Goal: Task Accomplishment & Management: Complete application form

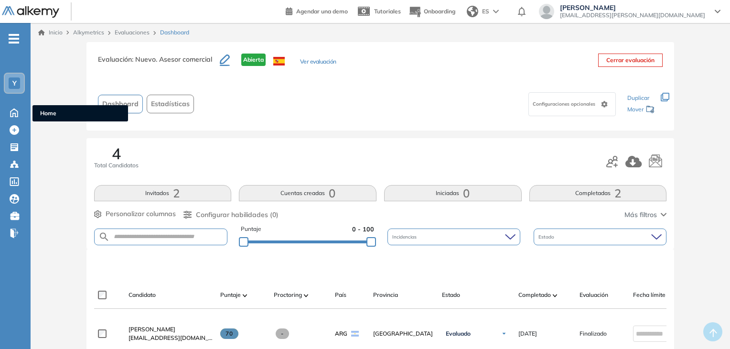
click at [16, 110] on icon at bounding box center [14, 112] width 7 height 8
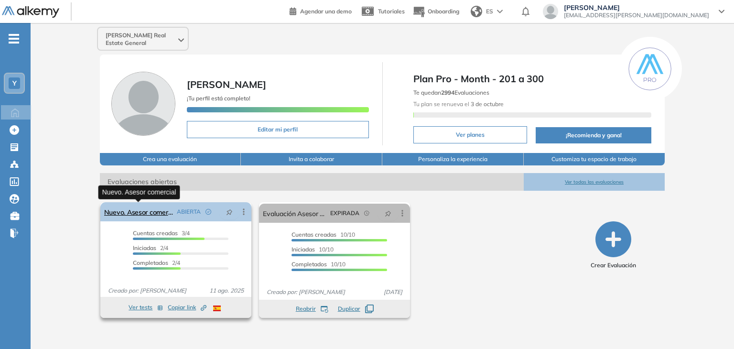
click at [148, 214] on link "Nuevo. Asesor comercial" at bounding box center [138, 211] width 69 height 19
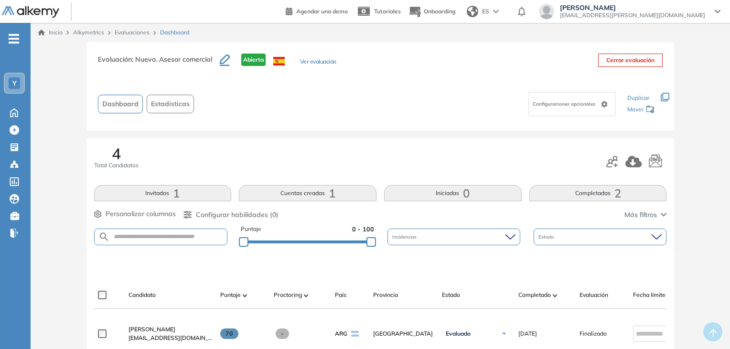
click at [322, 62] on button "Ver evaluación" at bounding box center [318, 62] width 36 height 10
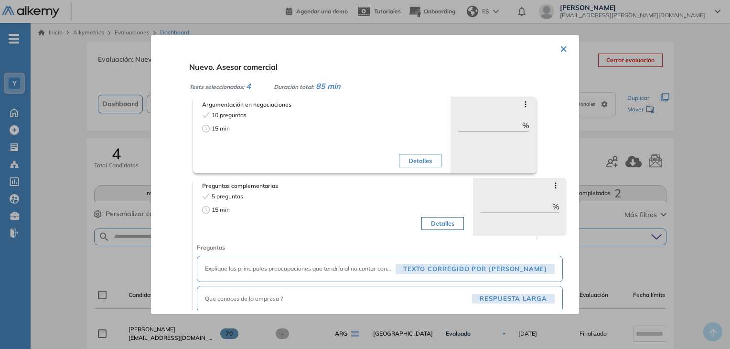
click at [565, 46] on button "×" at bounding box center [564, 48] width 8 height 19
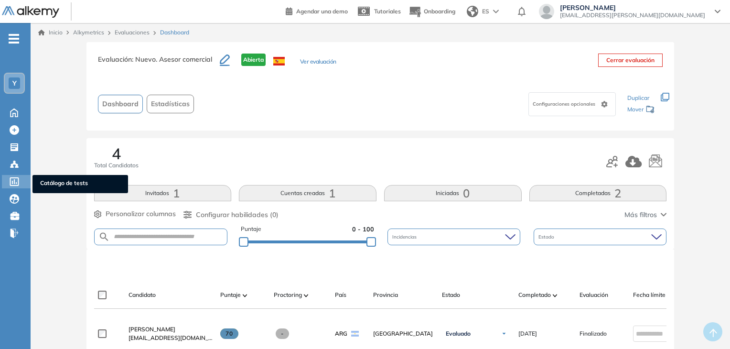
click at [16, 181] on icon at bounding box center [14, 181] width 9 height 9
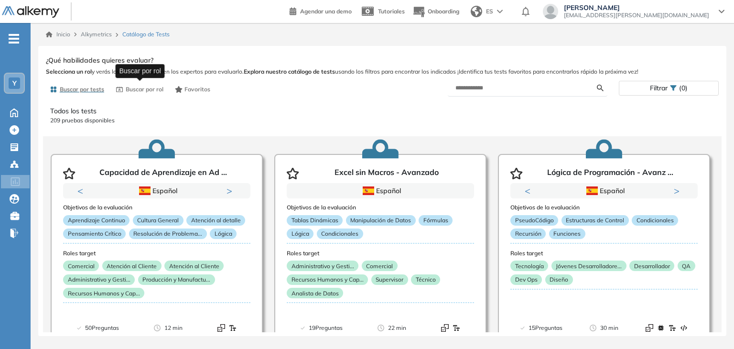
click at [139, 91] on span "Buscar por rol" at bounding box center [145, 89] width 38 height 9
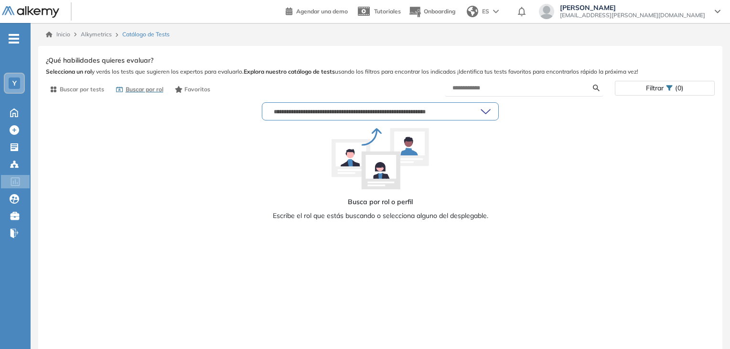
click at [353, 110] on input "text" at bounding box center [375, 112] width 211 height 8
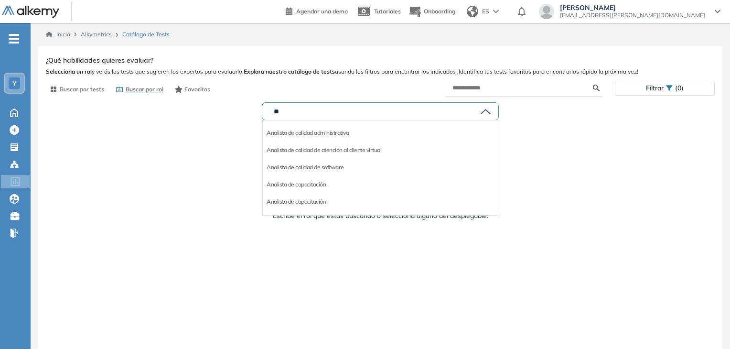
type input "*"
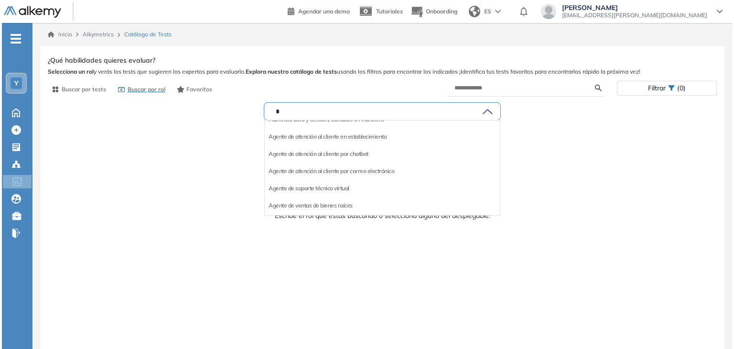
scroll to position [96, 0]
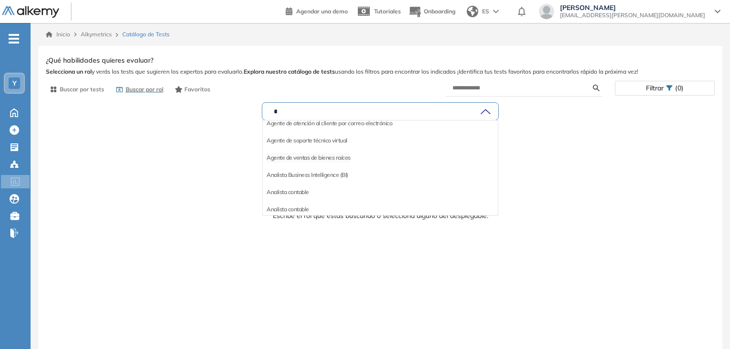
type input "*"
click at [336, 157] on li "Agente de ventas de bienes raíces" at bounding box center [309, 158] width 84 height 10
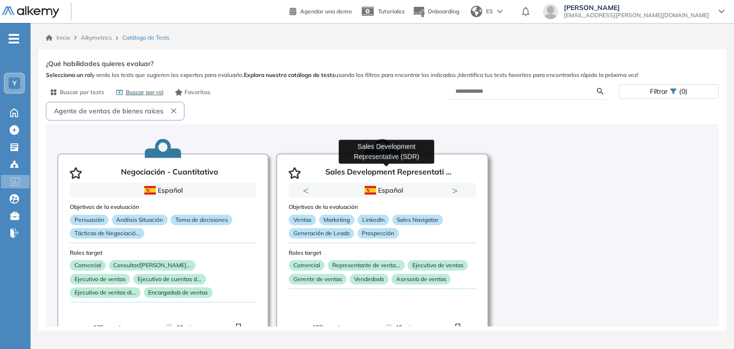
scroll to position [29, 0]
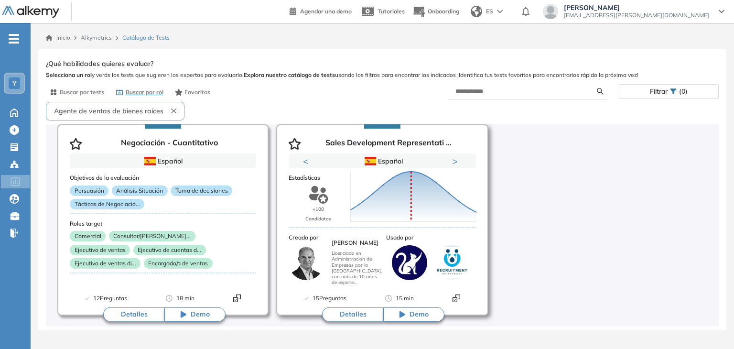
click at [352, 314] on button "Detalles" at bounding box center [352, 314] width 61 height 14
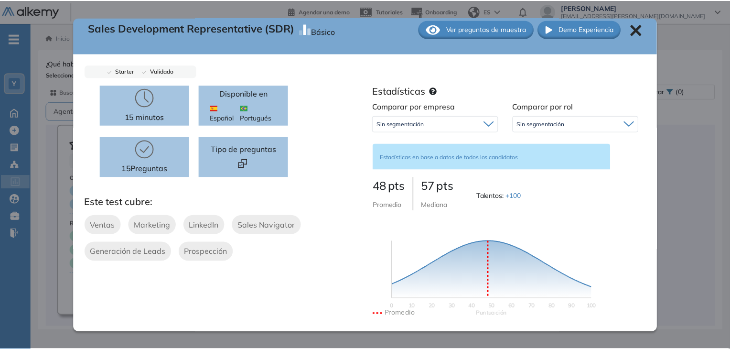
scroll to position [0, 0]
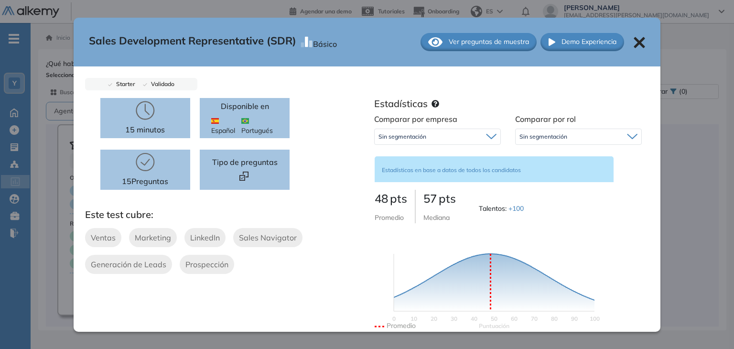
click at [633, 35] on div "Sales Development Representative (SDR) Básico Ver preguntas de muestra Demo Exp…" at bounding box center [367, 42] width 587 height 49
click at [634, 41] on icon at bounding box center [639, 42] width 11 height 11
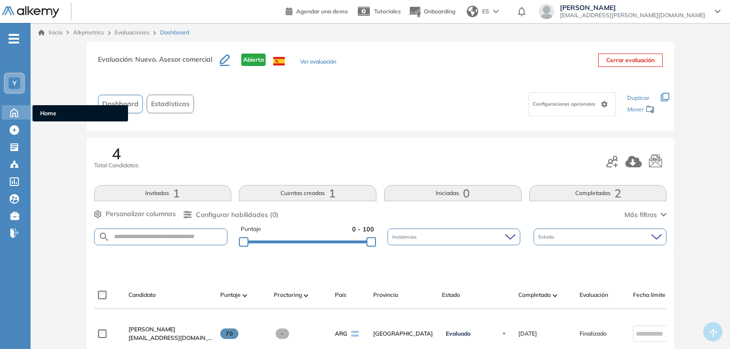
click at [11, 111] on icon at bounding box center [14, 111] width 17 height 11
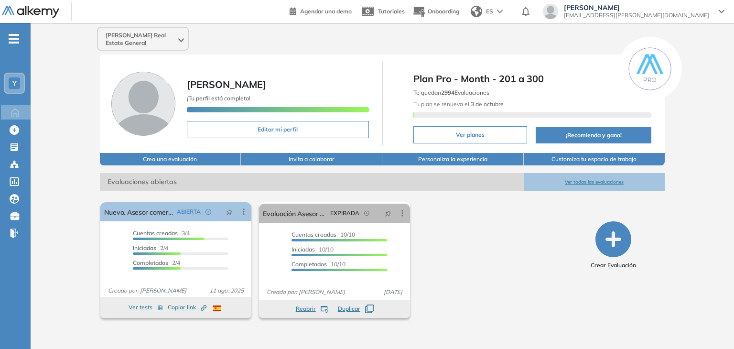
click at [478, 266] on div "El proctoring será activado ¡Importante!: Los usuarios que ya realizaron la eva…" at bounding box center [335, 259] width 477 height 123
click at [613, 247] on icon "button" at bounding box center [614, 239] width 36 height 36
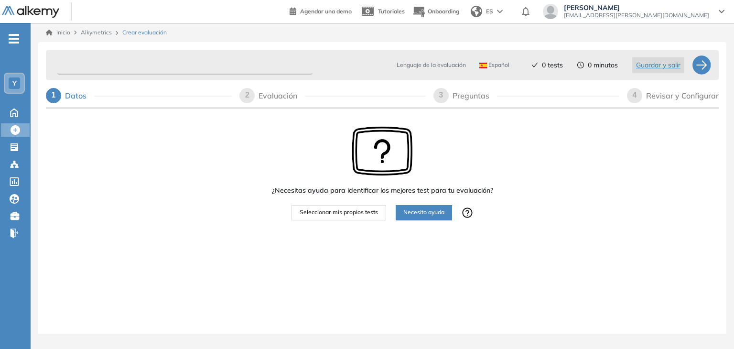
click at [163, 64] on input "text" at bounding box center [184, 65] width 255 height 19
type input "*"
type input "**********"
click at [346, 215] on span "Seleccionar mis propios tests" at bounding box center [339, 212] width 78 height 9
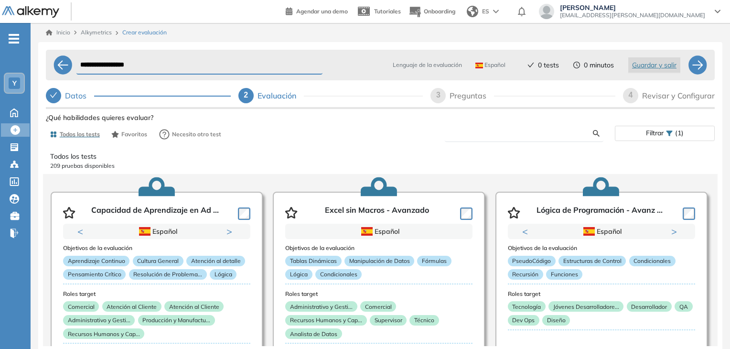
click at [486, 133] on input "text" at bounding box center [523, 133] width 141 height 9
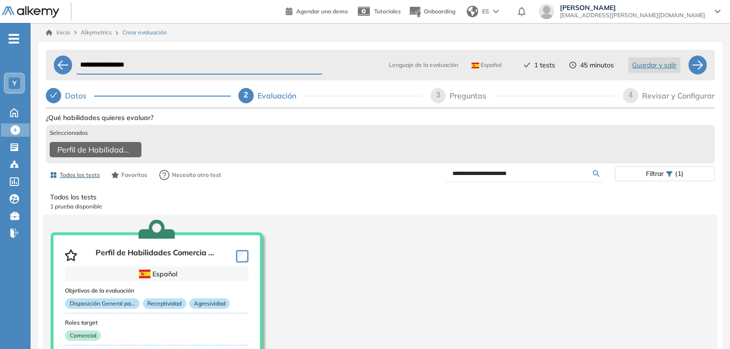
click at [528, 178] on input "**********" at bounding box center [523, 173] width 141 height 9
drag, startPoint x: 455, startPoint y: 178, endPoint x: 416, endPoint y: 177, distance: 39.2
click at [416, 177] on div "**********" at bounding box center [497, 173] width 235 height 17
type input "**********"
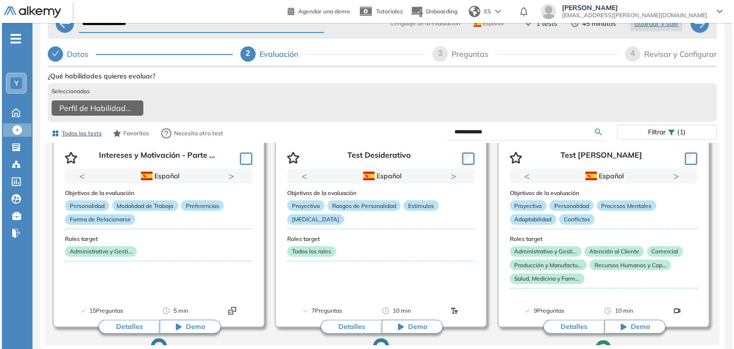
scroll to position [287, 0]
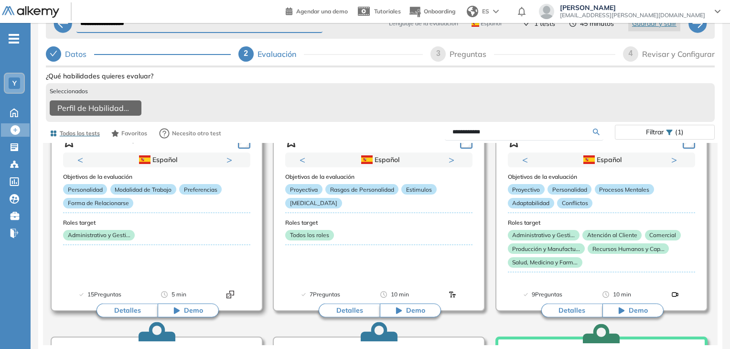
click at [120, 307] on button "Detalles" at bounding box center [127, 311] width 61 height 14
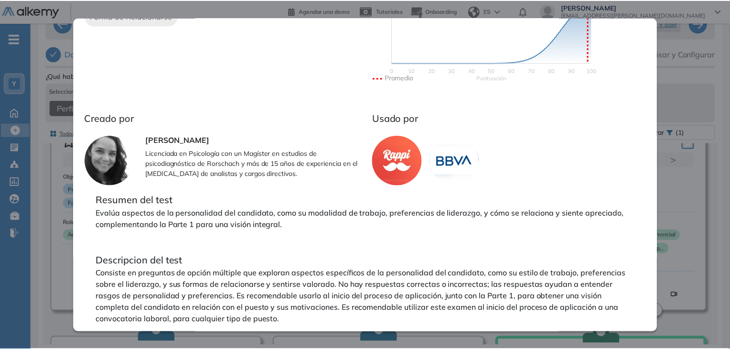
scroll to position [0, 0]
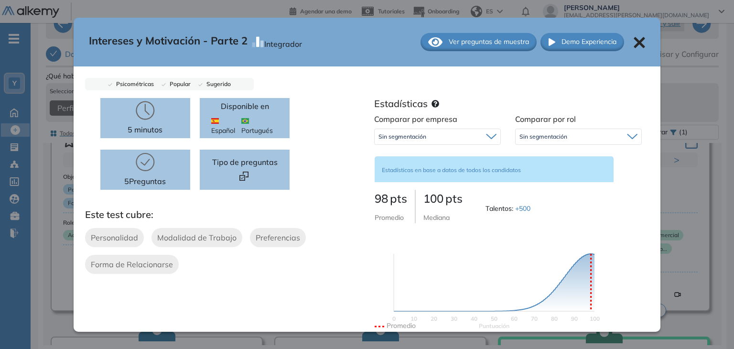
click at [634, 39] on icon at bounding box center [639, 42] width 11 height 11
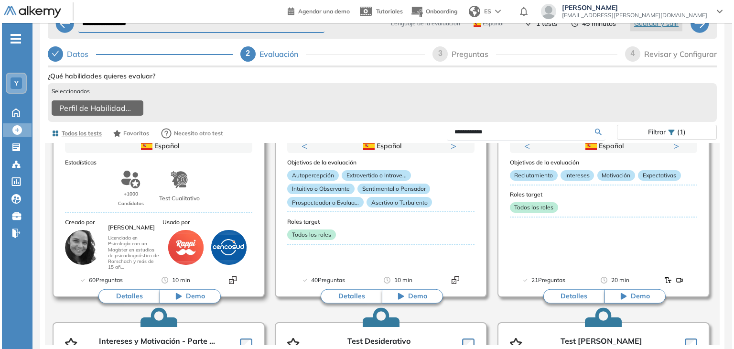
scroll to position [96, 0]
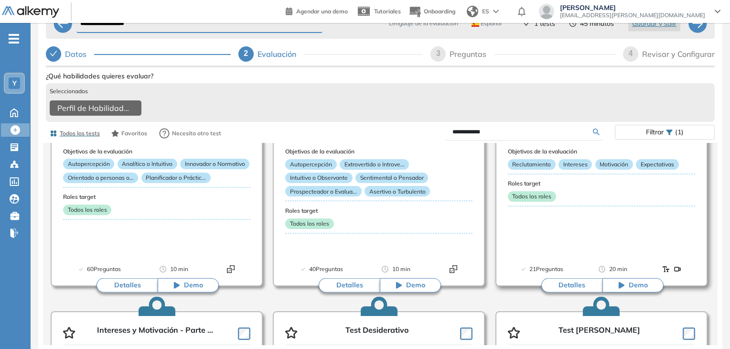
click at [566, 287] on button "Detalles" at bounding box center [572, 285] width 61 height 14
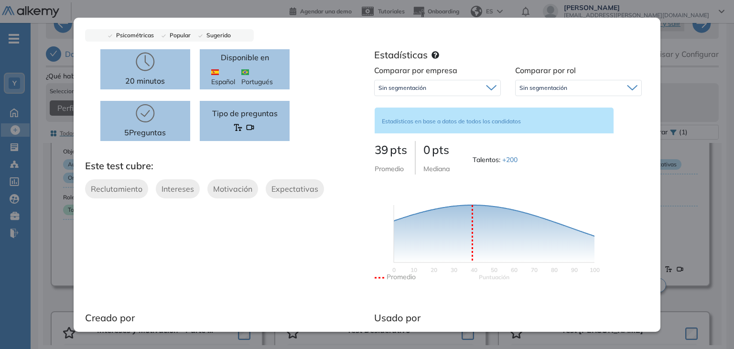
scroll to position [0, 0]
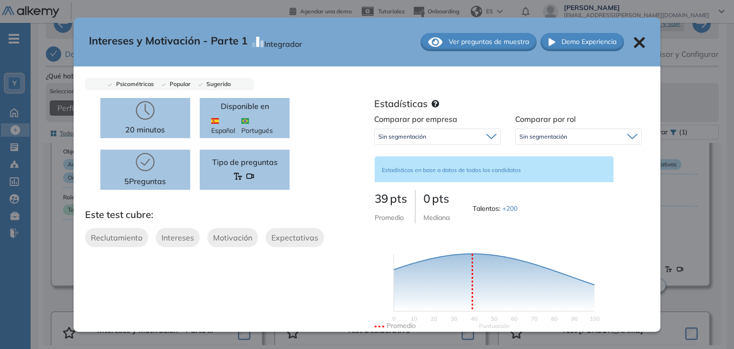
click at [478, 46] on span "Ver preguntas de muestra" at bounding box center [489, 42] width 80 height 10
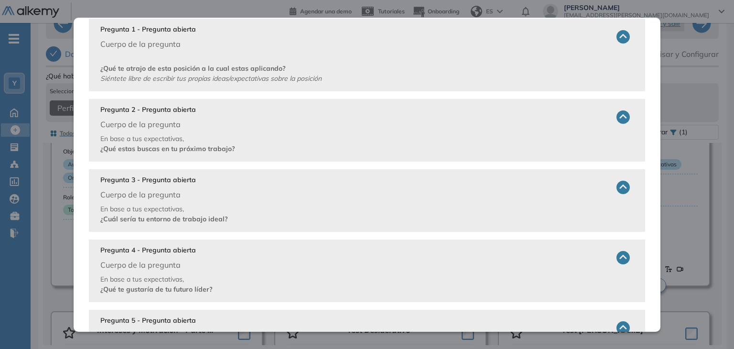
scroll to position [138, 0]
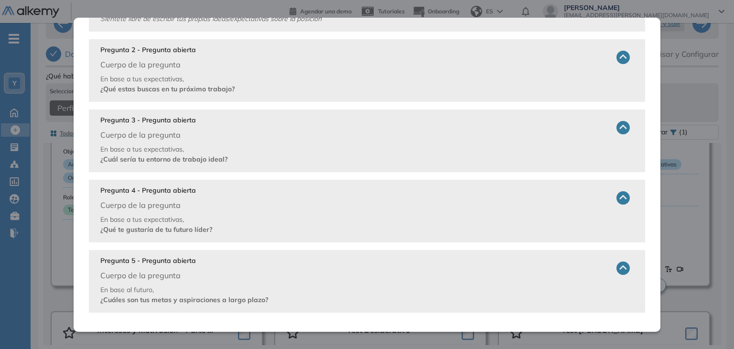
click at [617, 268] on icon at bounding box center [623, 267] width 13 height 13
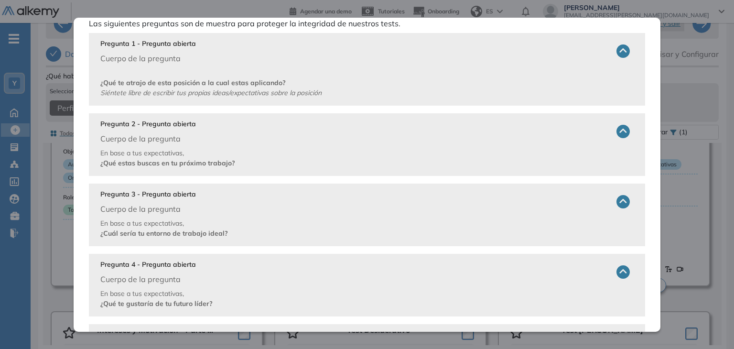
scroll to position [114, 0]
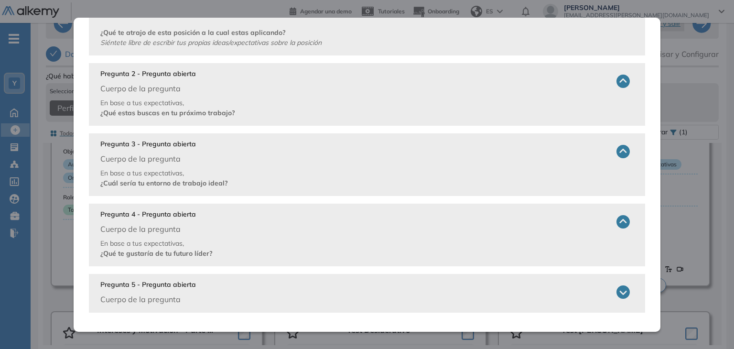
click at [618, 293] on icon at bounding box center [623, 291] width 13 height 13
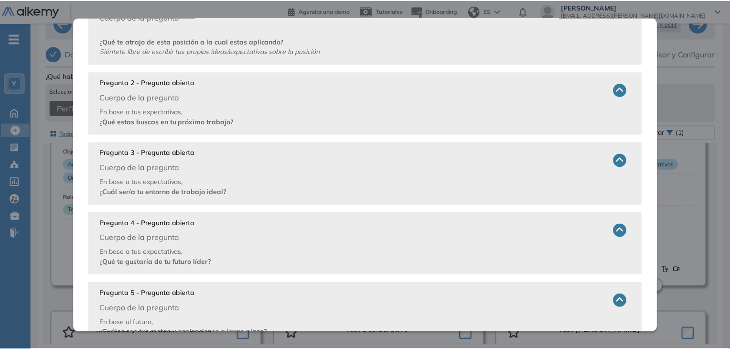
scroll to position [0, 0]
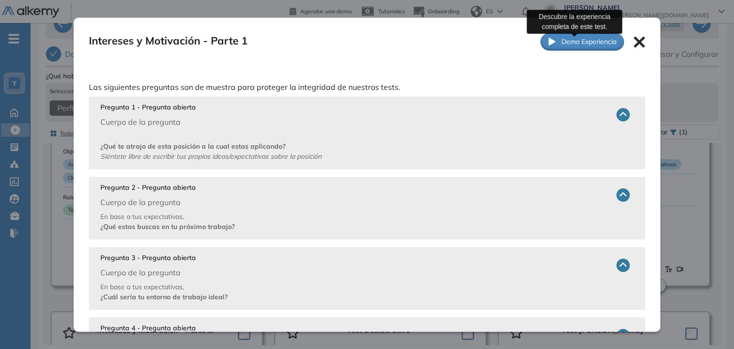
click at [565, 39] on span "Demo Experiencia" at bounding box center [589, 42] width 55 height 10
click at [634, 41] on icon at bounding box center [639, 41] width 11 height 11
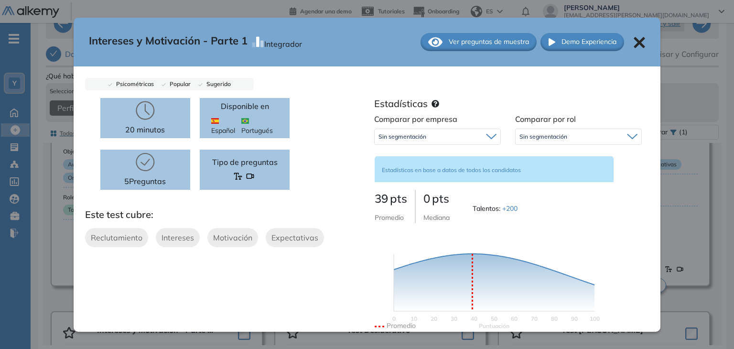
click at [634, 41] on icon at bounding box center [639, 42] width 11 height 11
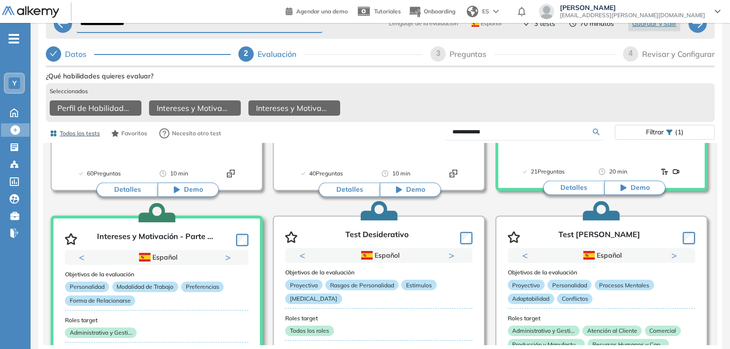
scroll to position [287, 0]
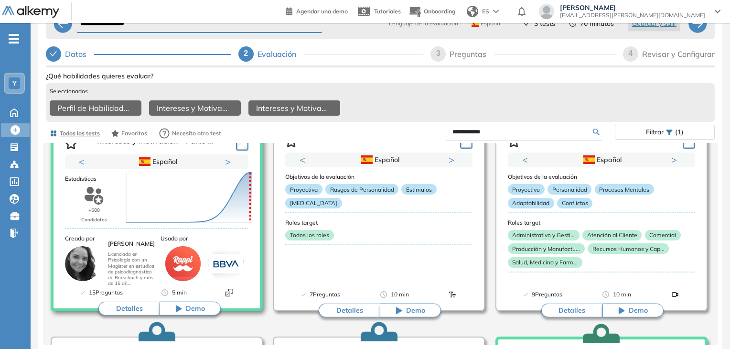
click at [201, 309] on span "Demo" at bounding box center [195, 309] width 19 height 10
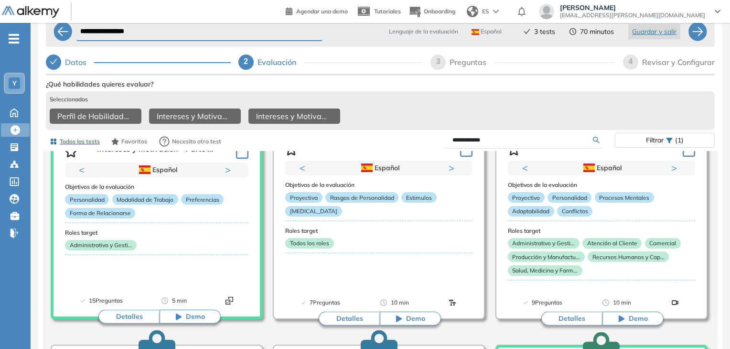
scroll to position [0, 0]
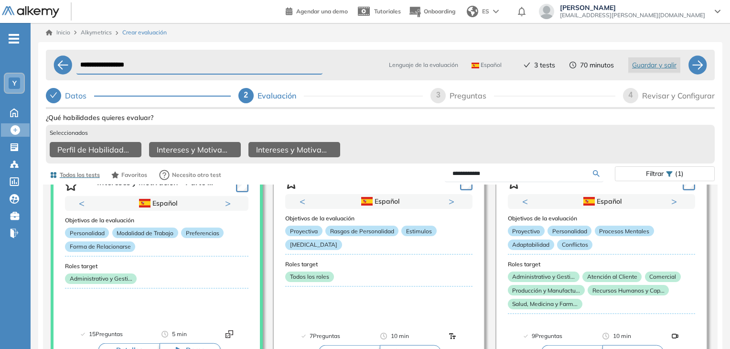
click at [453, 95] on div "Preguntas" at bounding box center [472, 95] width 44 height 15
click at [439, 96] on span "3" at bounding box center [438, 95] width 4 height 8
select select "*****"
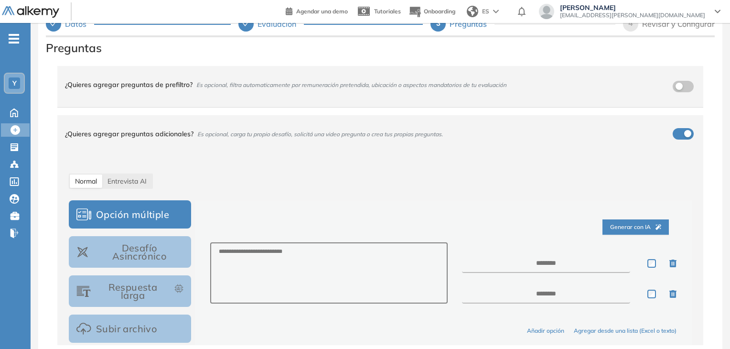
click at [681, 129] on button "button" at bounding box center [683, 133] width 21 height 11
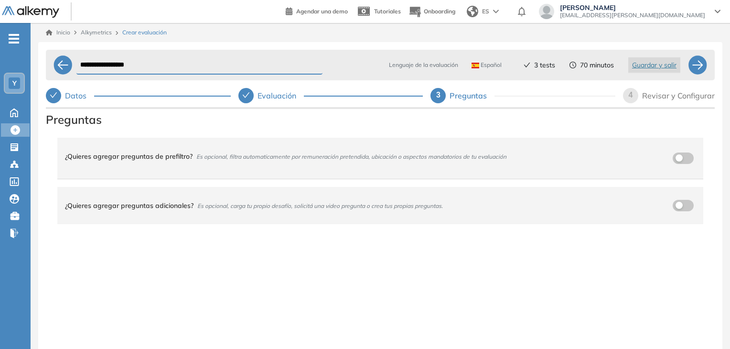
click at [665, 94] on div "Revisar y Configurar" at bounding box center [678, 95] width 73 height 15
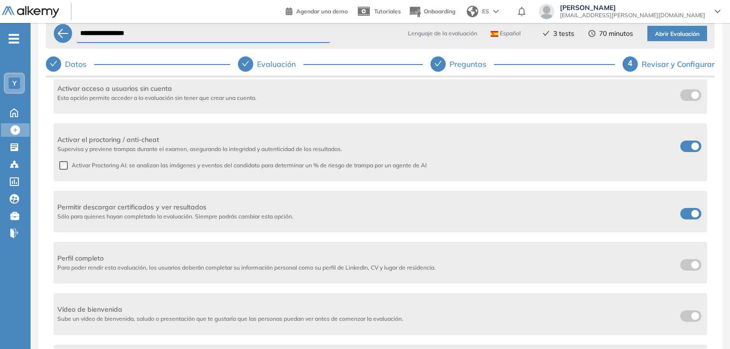
scroll to position [48, 0]
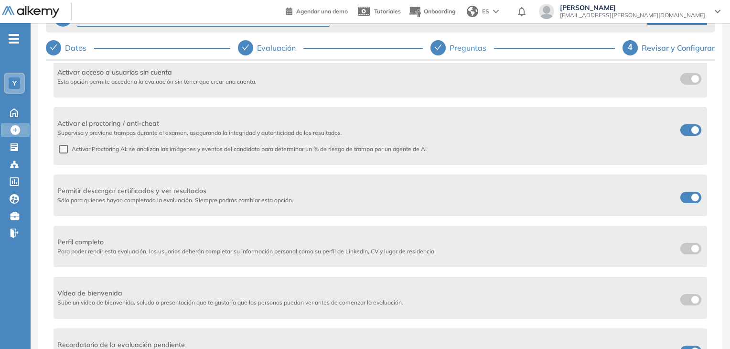
click at [686, 194] on label at bounding box center [691, 197] width 21 height 11
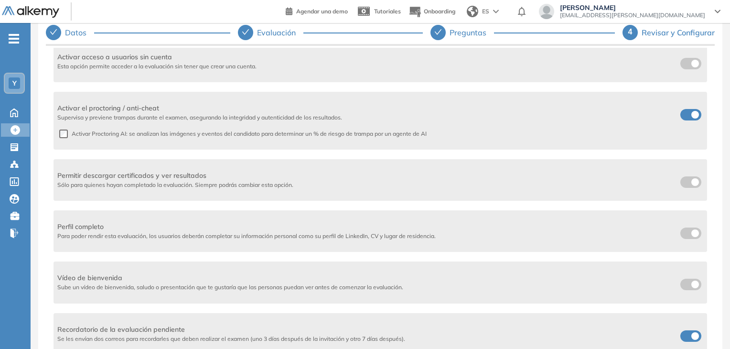
scroll to position [72, 0]
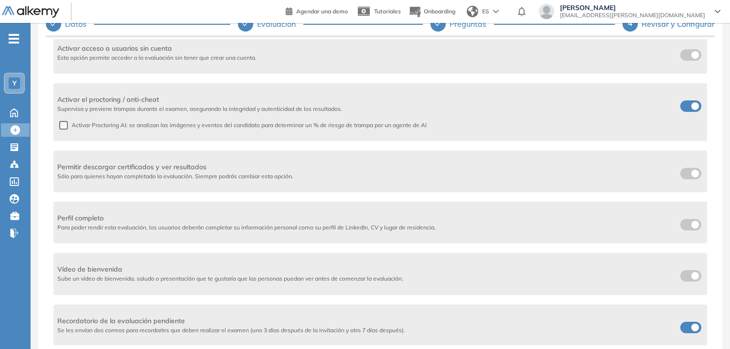
click at [681, 322] on span at bounding box center [685, 326] width 8 height 8
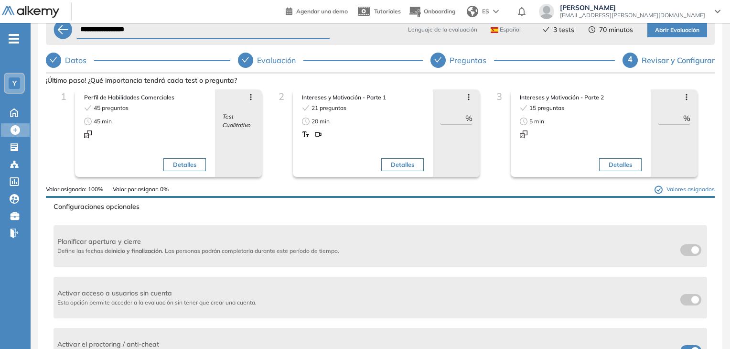
scroll to position [0, 0]
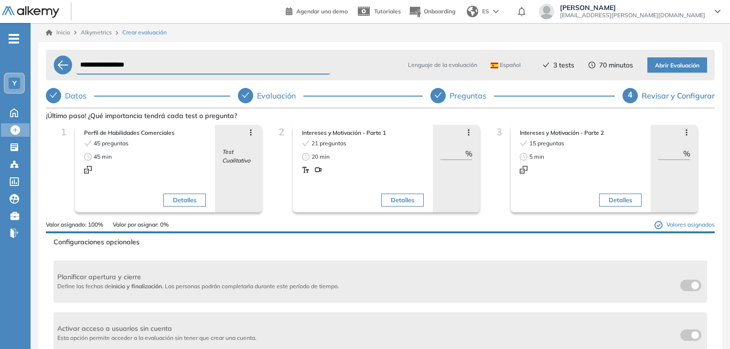
click at [466, 133] on icon at bounding box center [469, 133] width 8 height 8
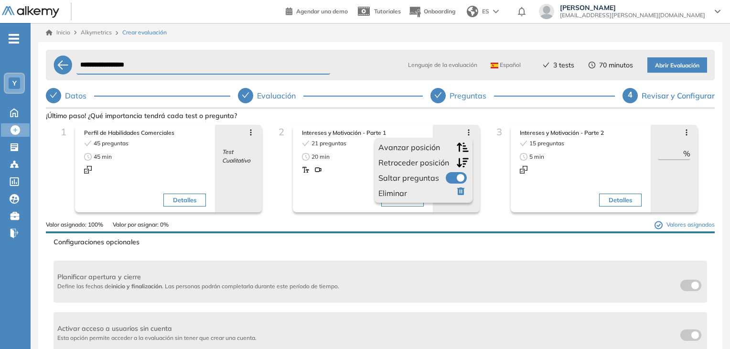
click at [468, 132] on icon at bounding box center [469, 133] width 8 height 8
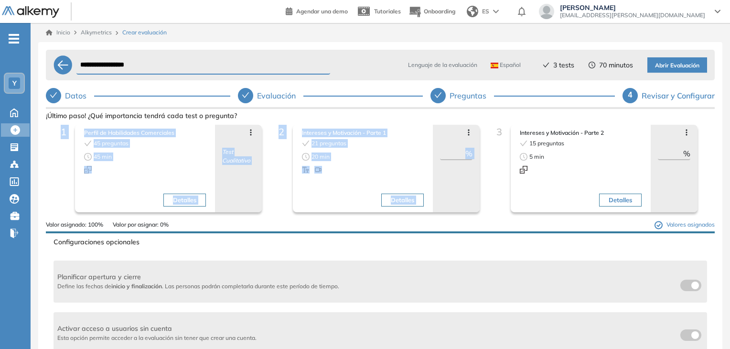
click at [487, 122] on div "Agrega un vídeo de bienvenida Agrega un título para el video, este título única…" at bounding box center [380, 264] width 669 height 306
click at [489, 138] on div "3" at bounding box center [497, 132] width 17 height 14
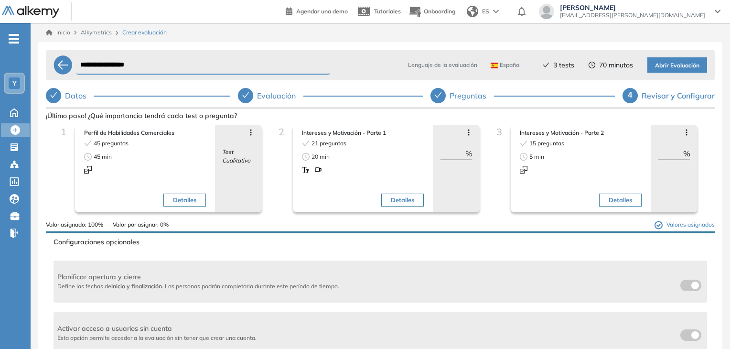
click at [675, 70] on span "Abrir Evaluación" at bounding box center [677, 65] width 44 height 9
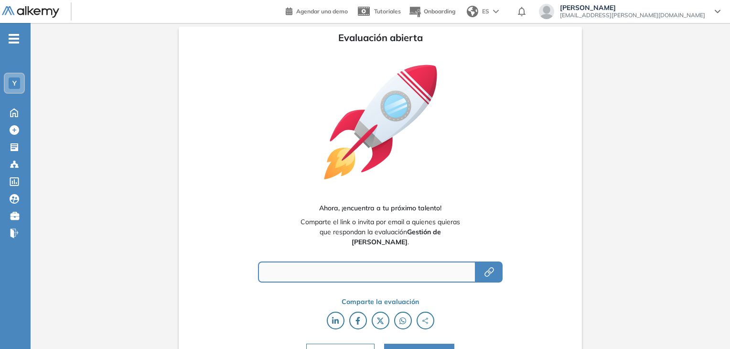
type input "**********"
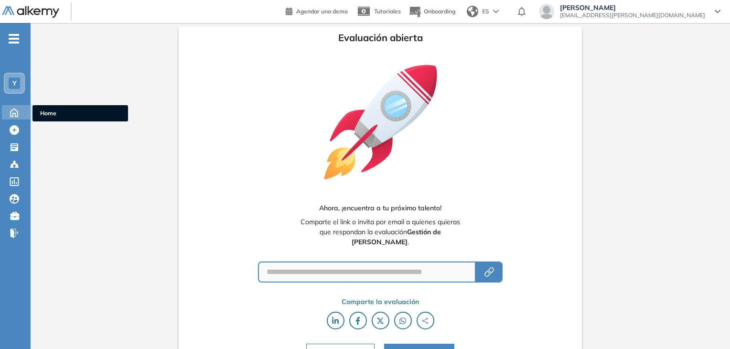
click at [22, 112] on icon at bounding box center [14, 111] width 17 height 11
